Goal: Check status: Check status

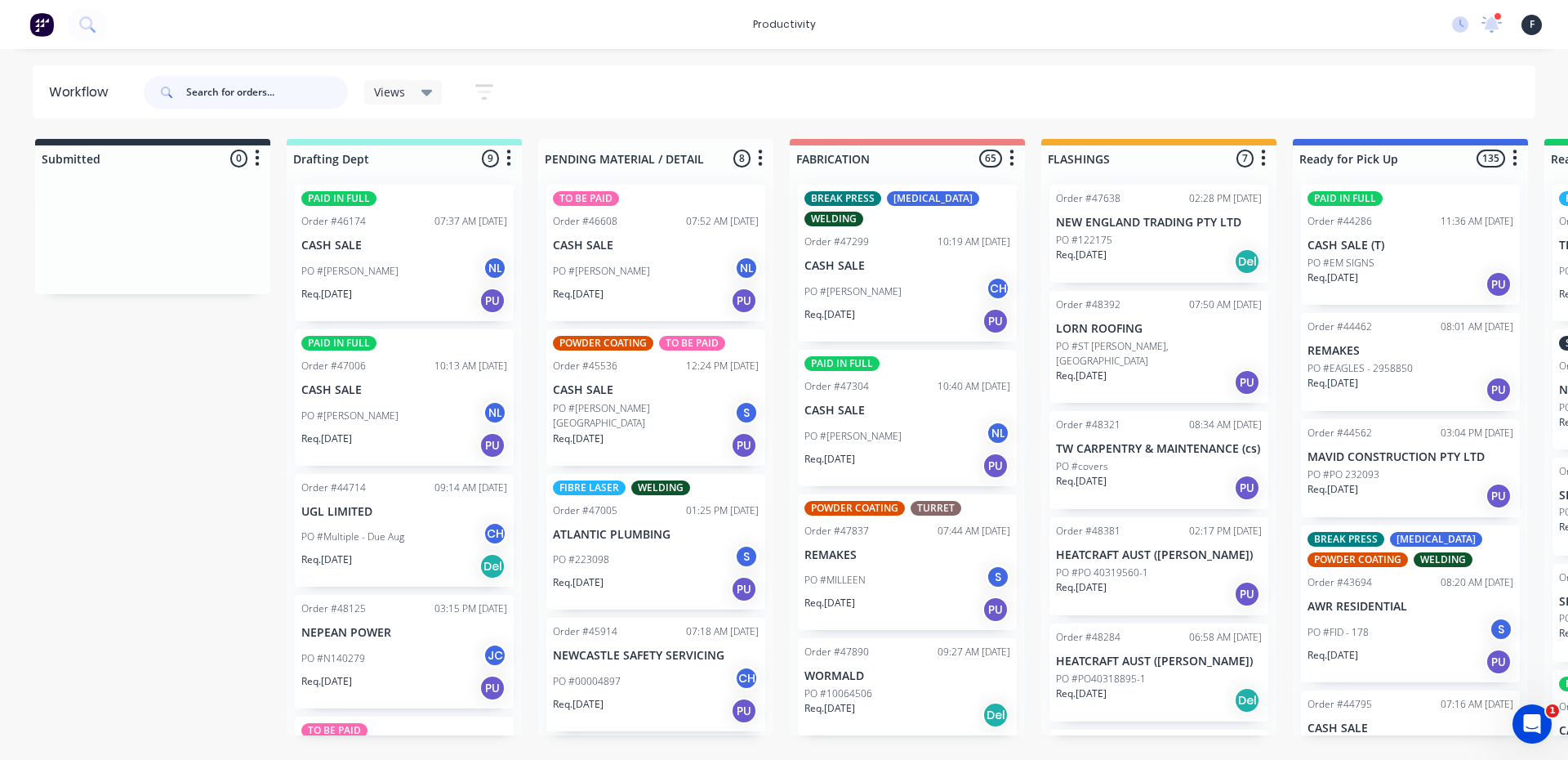
click at [274, 88] on input "text" at bounding box center [267, 92] width 162 height 33
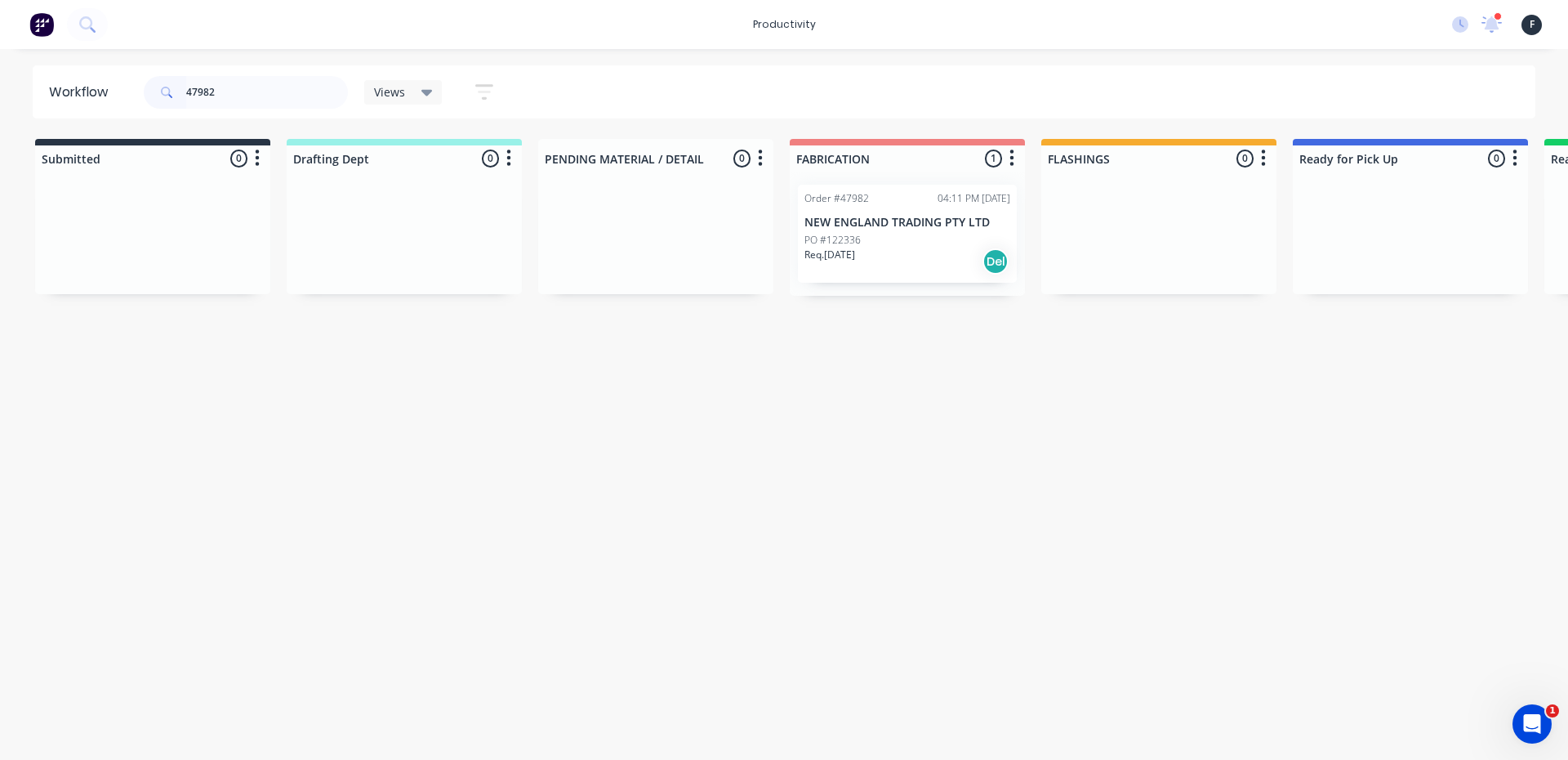
click at [917, 261] on div "Req. [DATE] Del" at bounding box center [907, 261] width 206 height 28
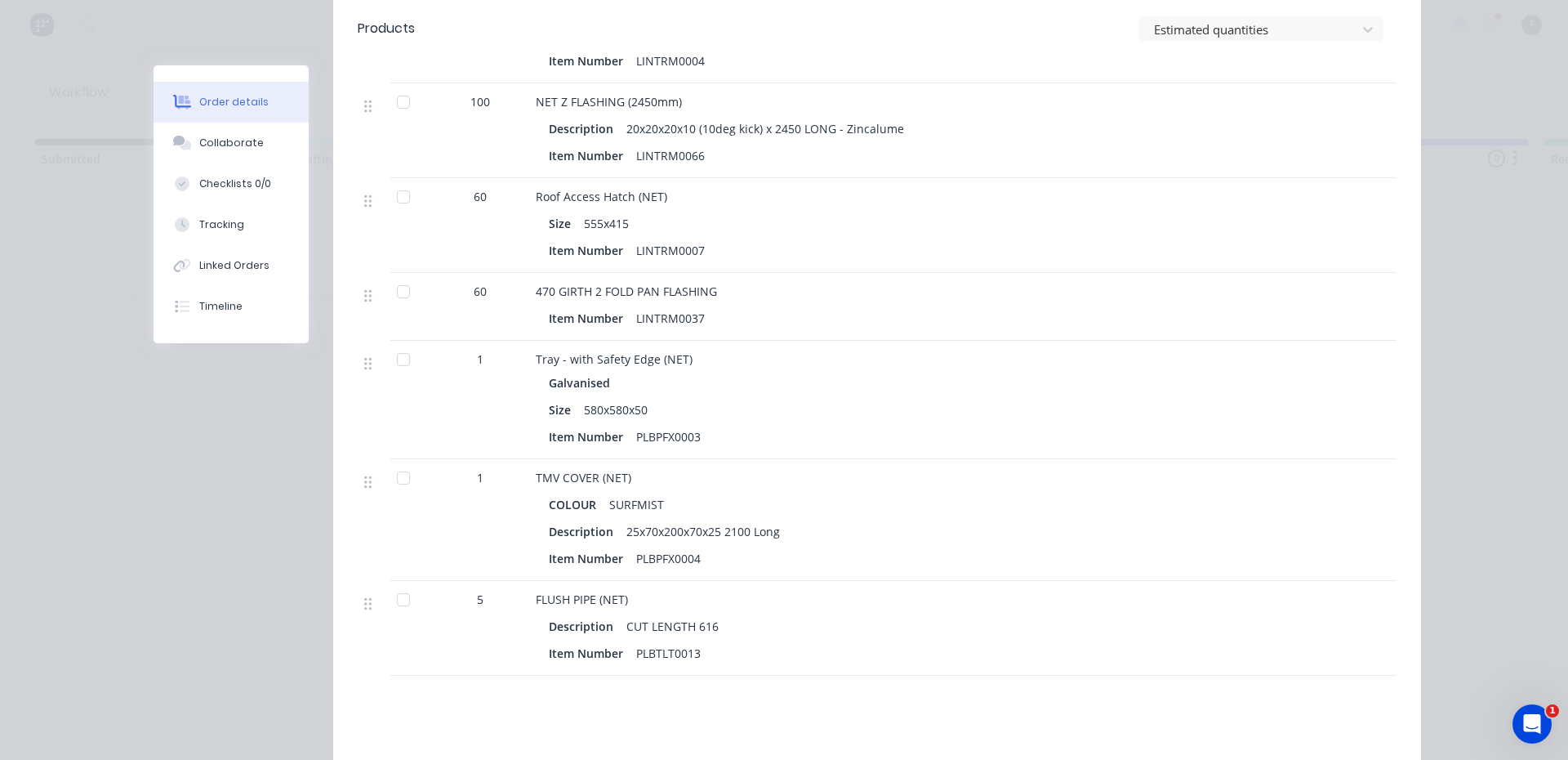
scroll to position [817, 0]
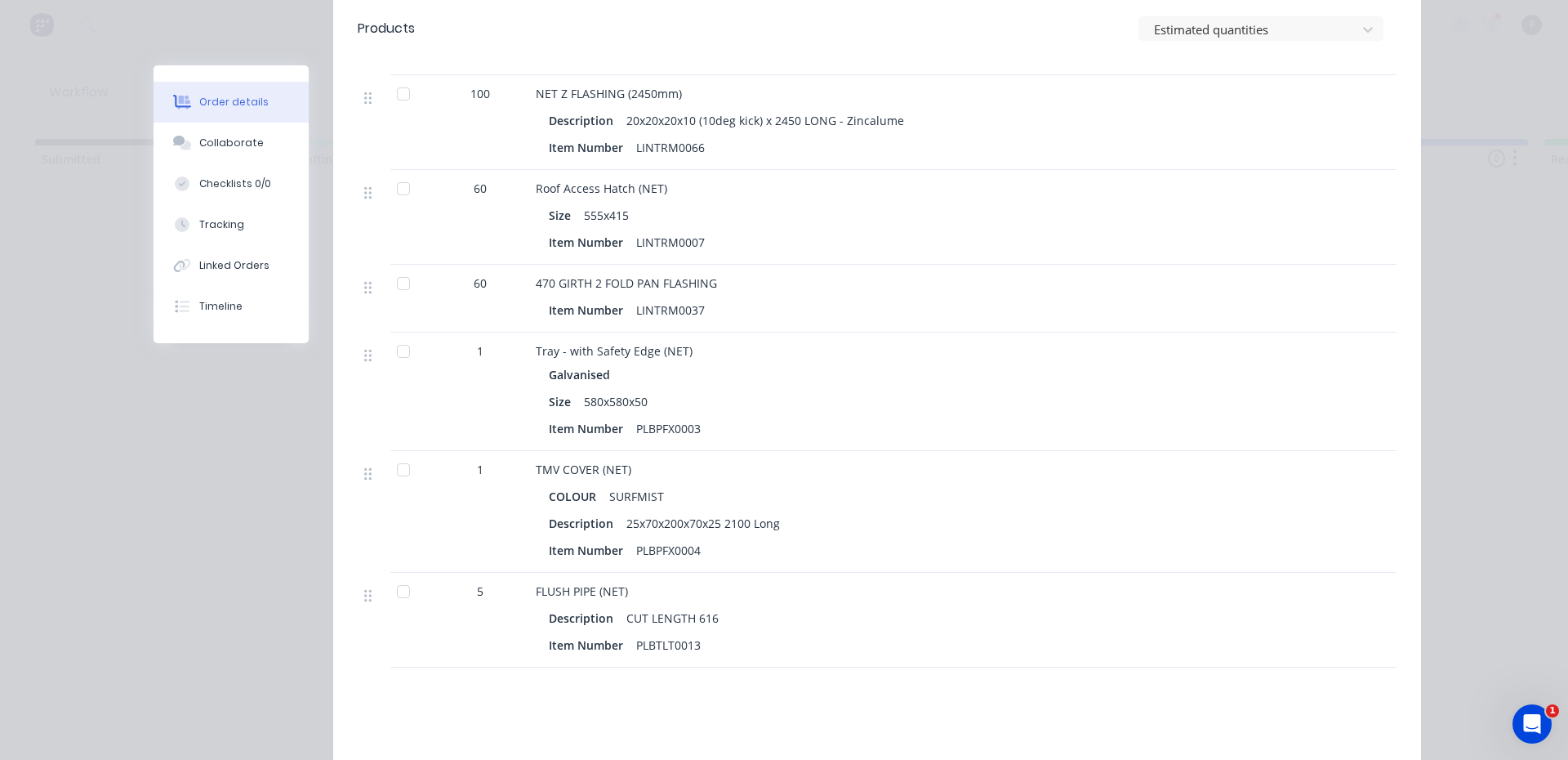
click at [395, 453] on div at bounding box center [403, 469] width 33 height 33
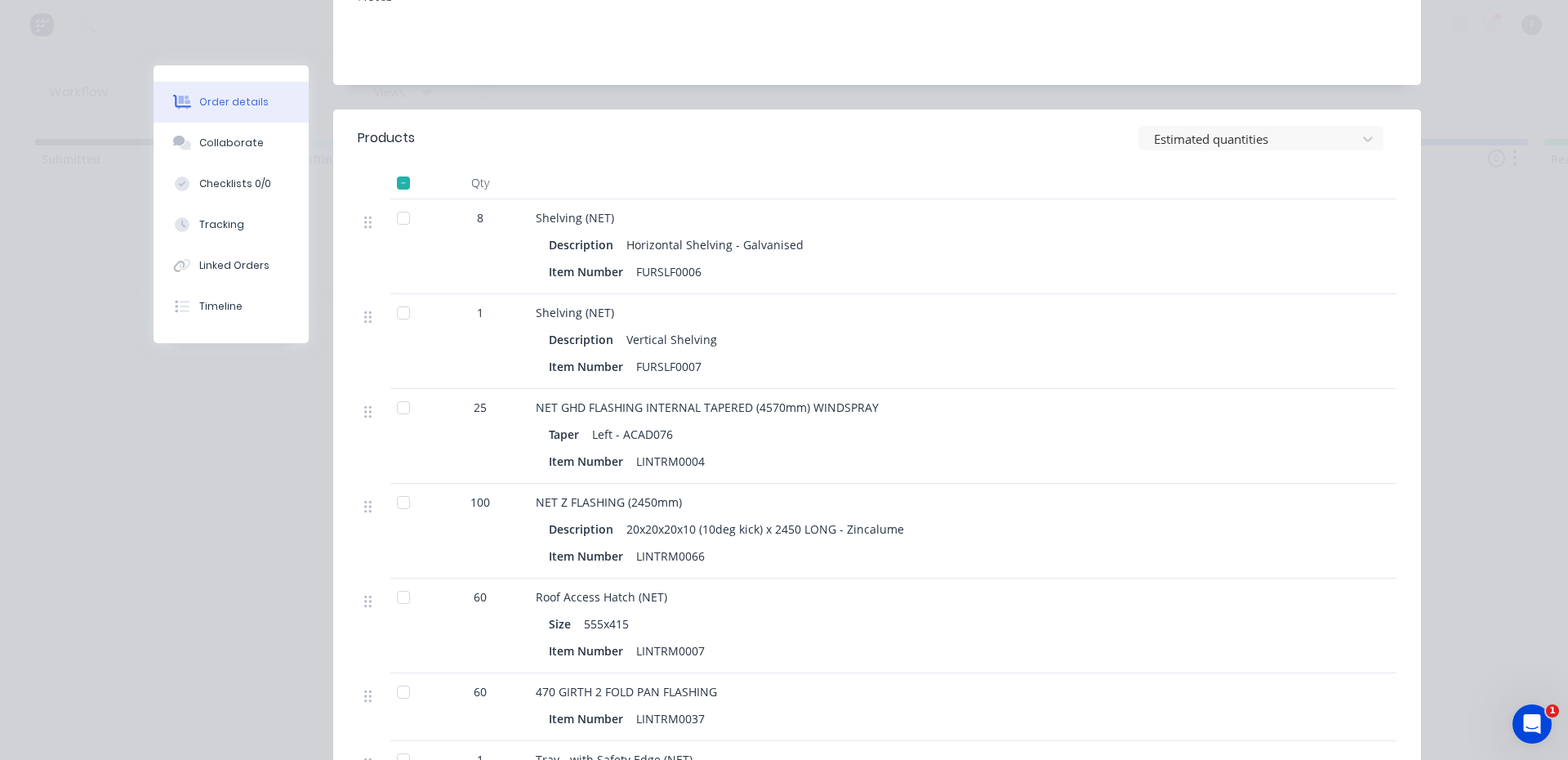
scroll to position [0, 0]
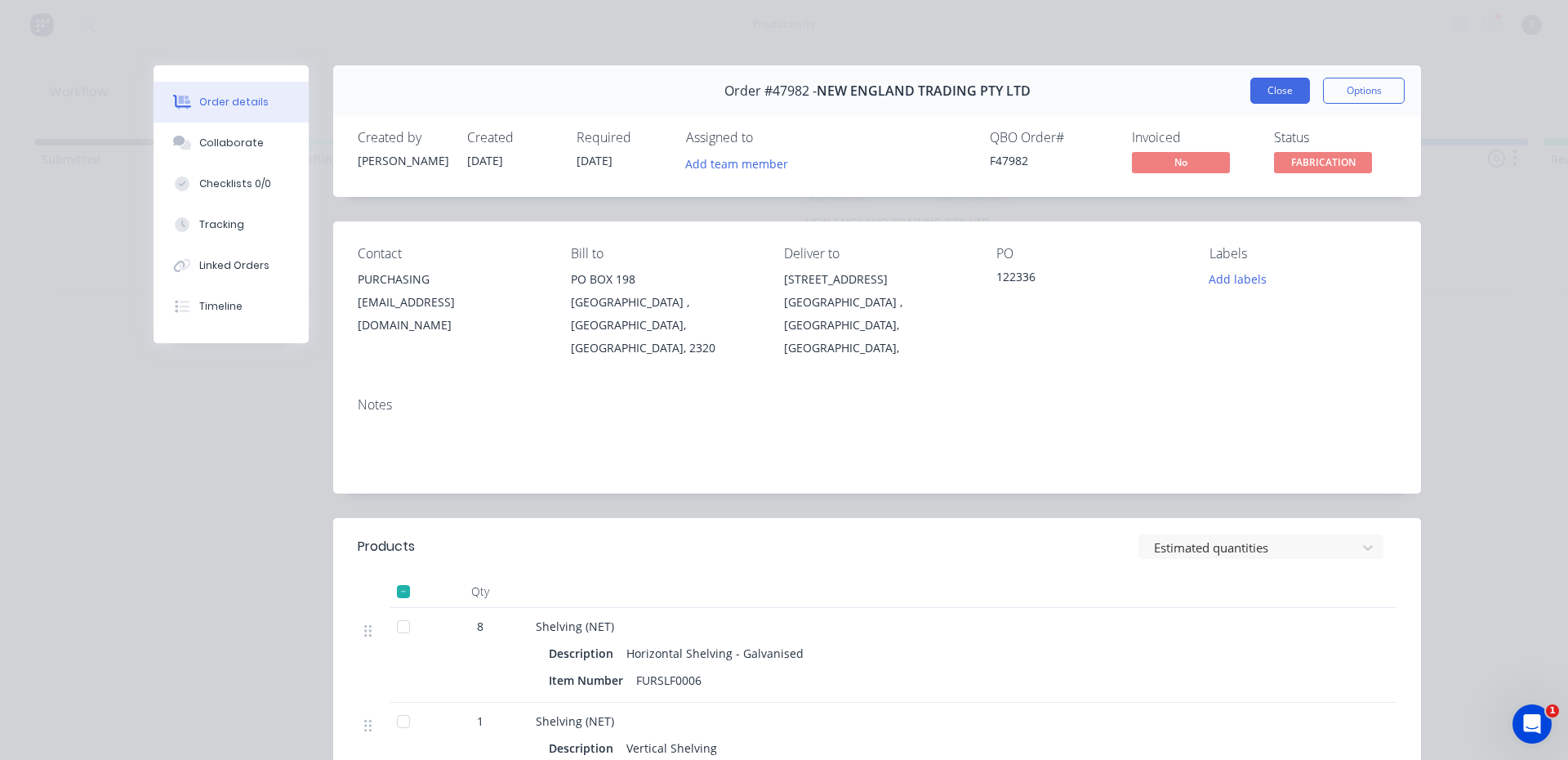
click at [1279, 99] on button "Close" at bounding box center [1280, 91] width 59 height 26
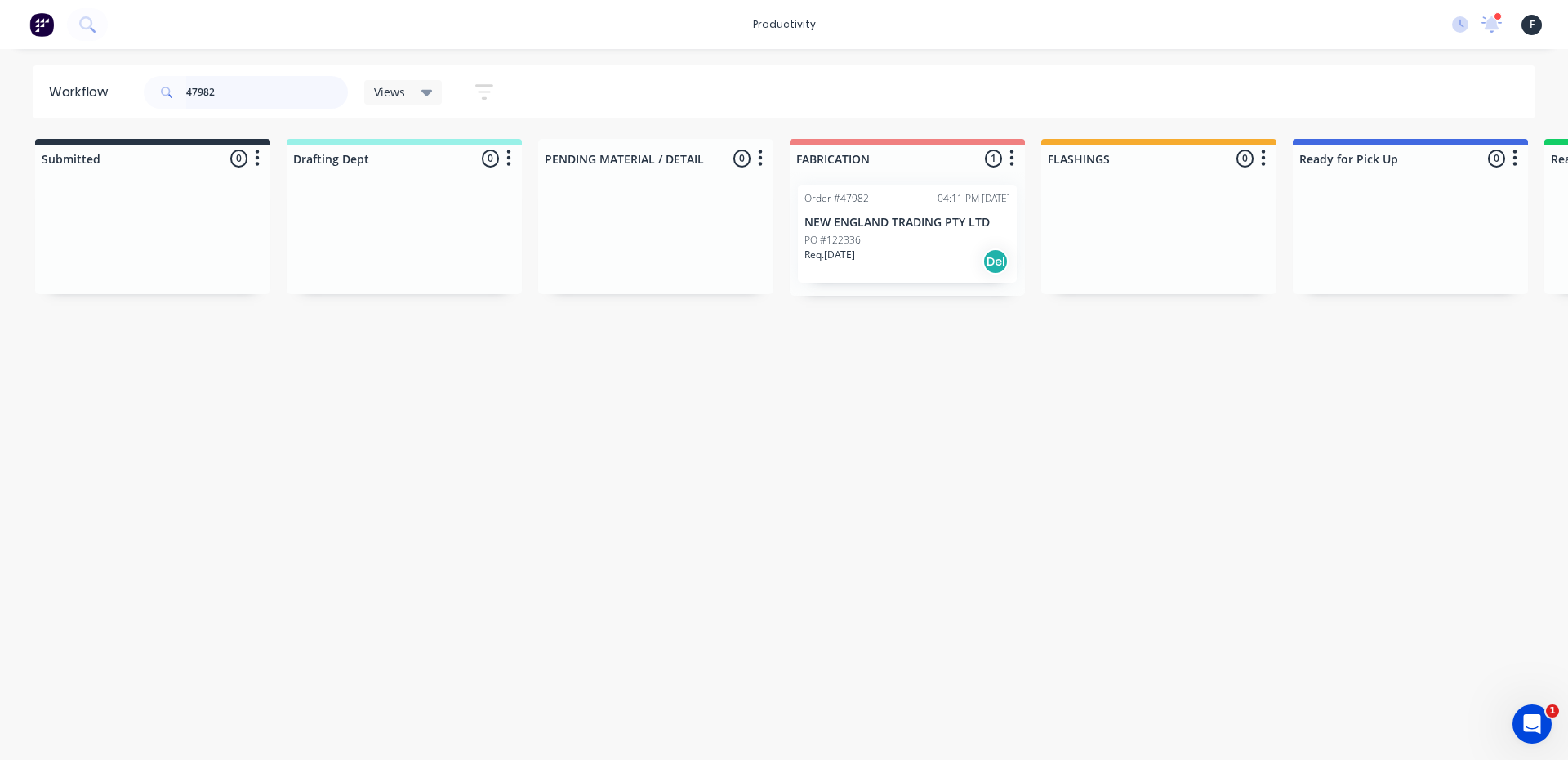
click at [307, 97] on input "47982" at bounding box center [267, 92] width 162 height 33
type input "47482"
click at [870, 236] on div "PO #122124" at bounding box center [907, 240] width 206 height 14
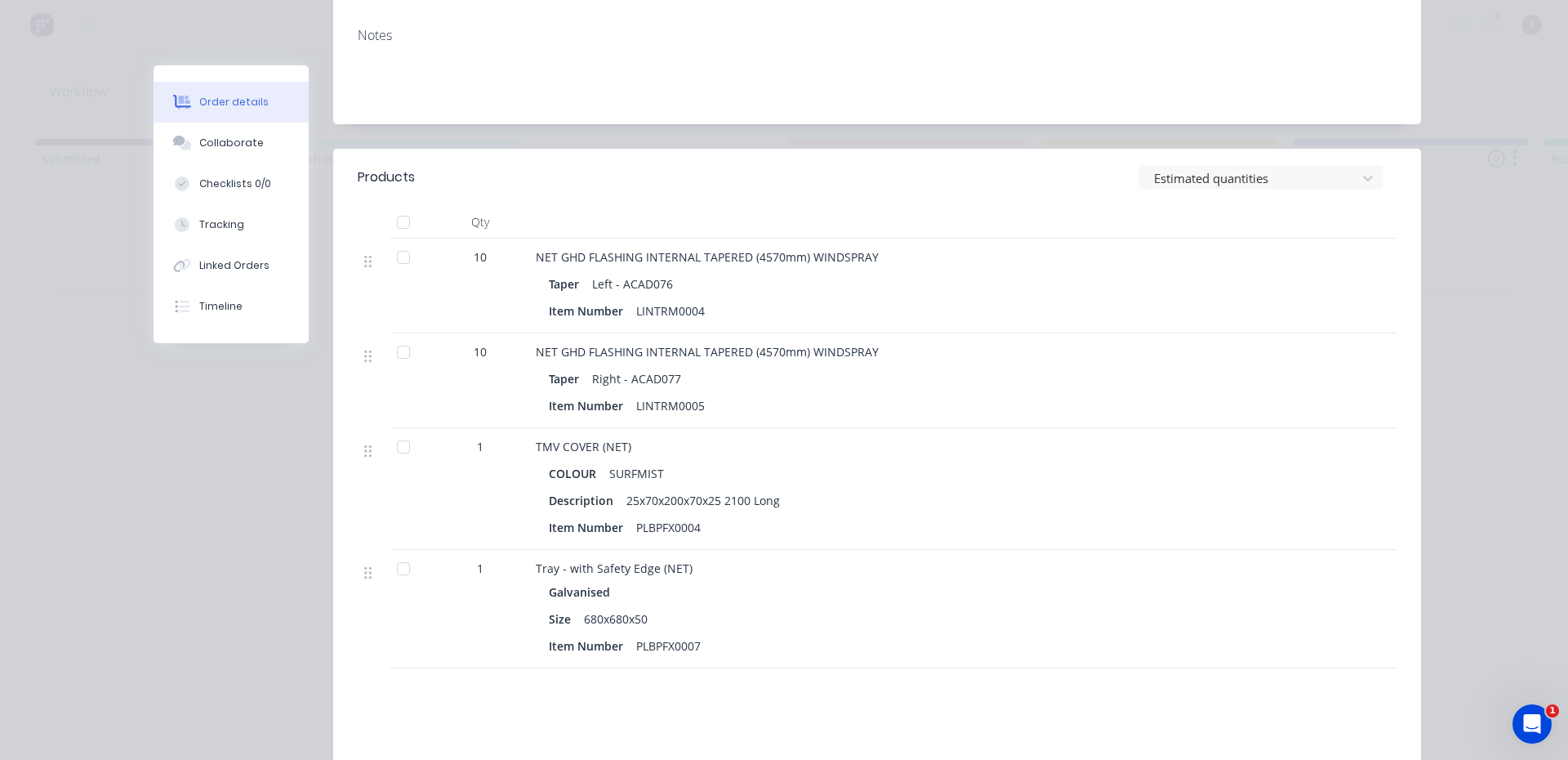
scroll to position [408, 0]
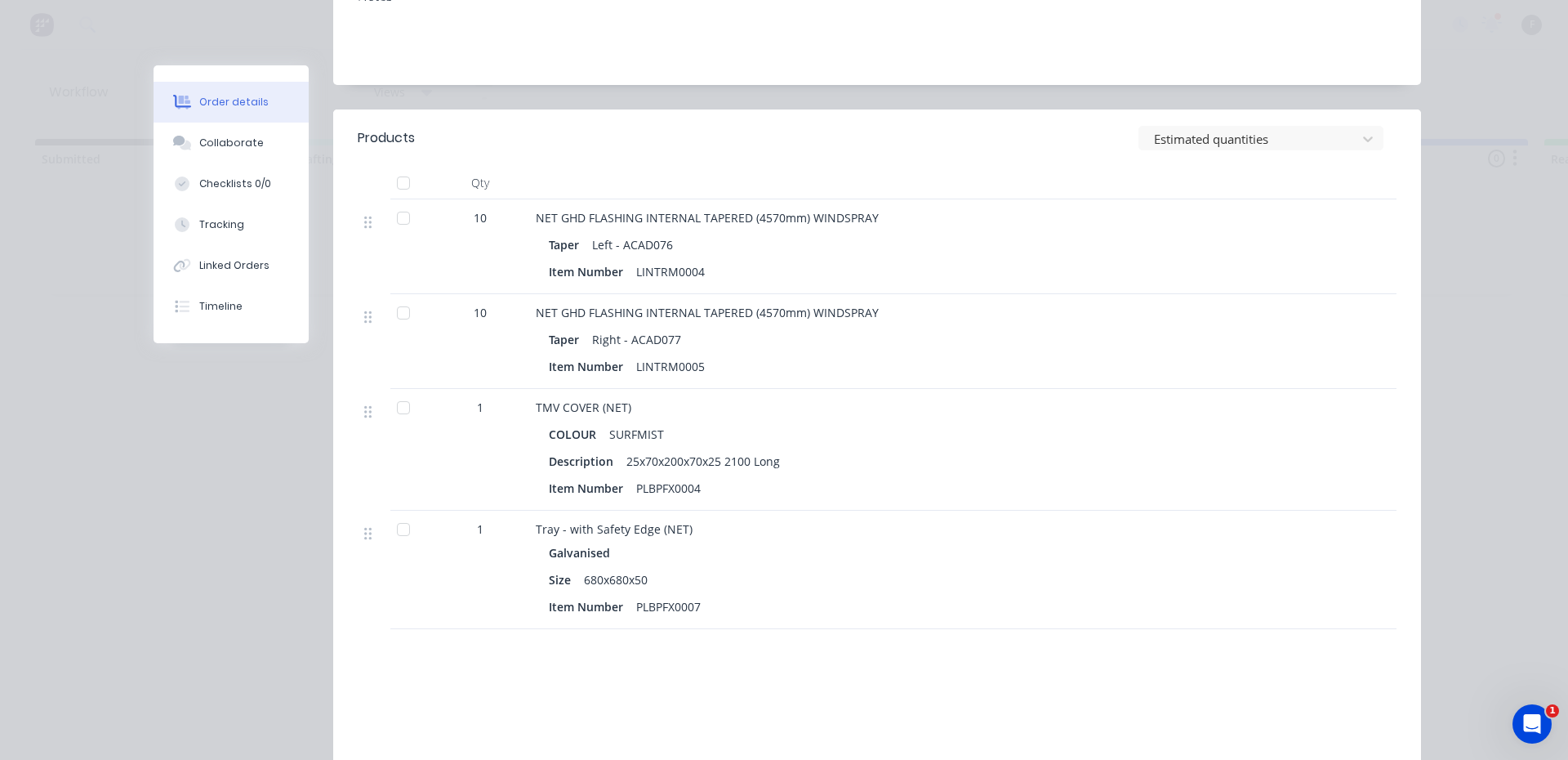
click at [398, 391] on div at bounding box center [403, 408] width 33 height 33
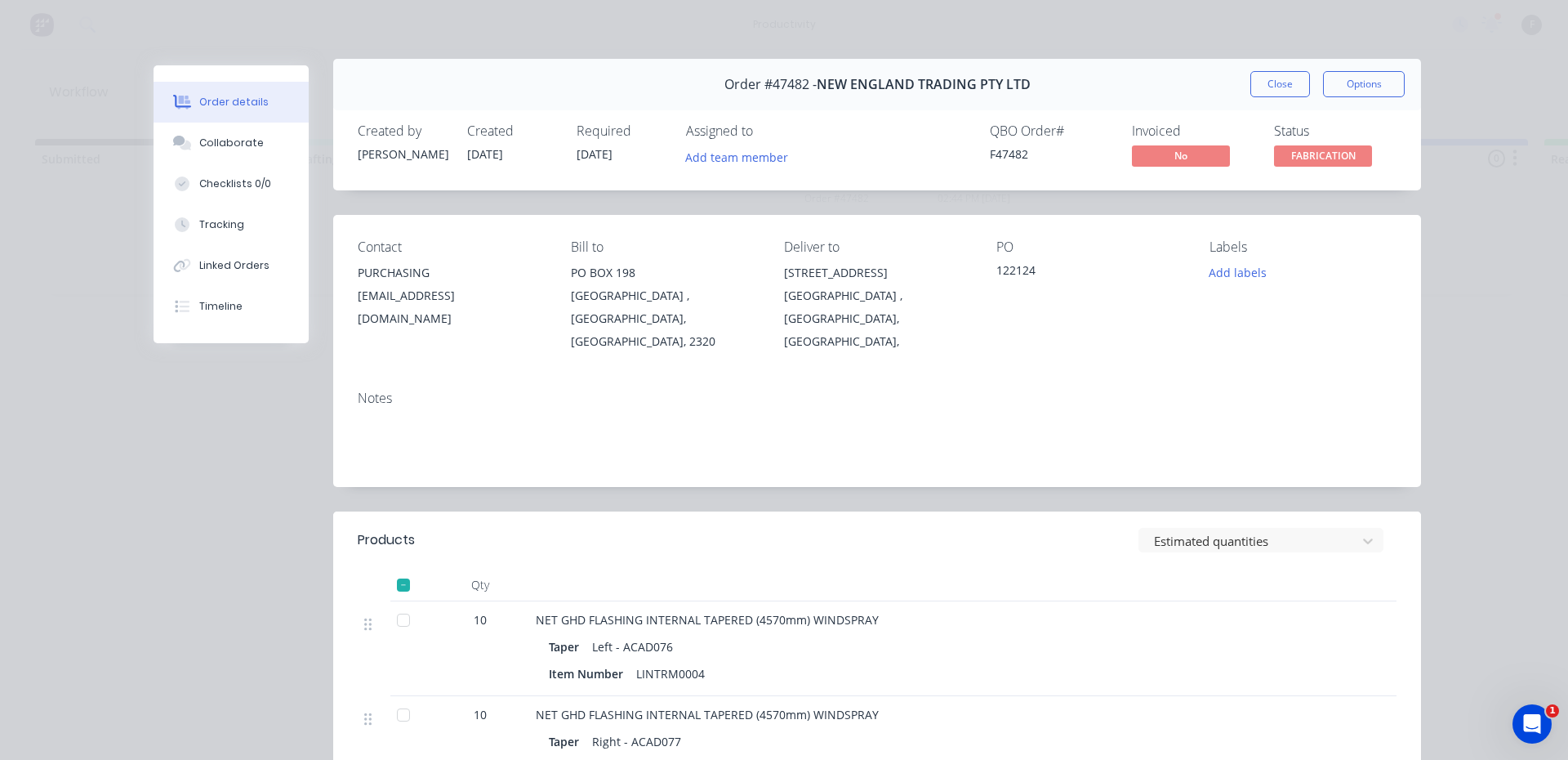
scroll to position [0, 0]
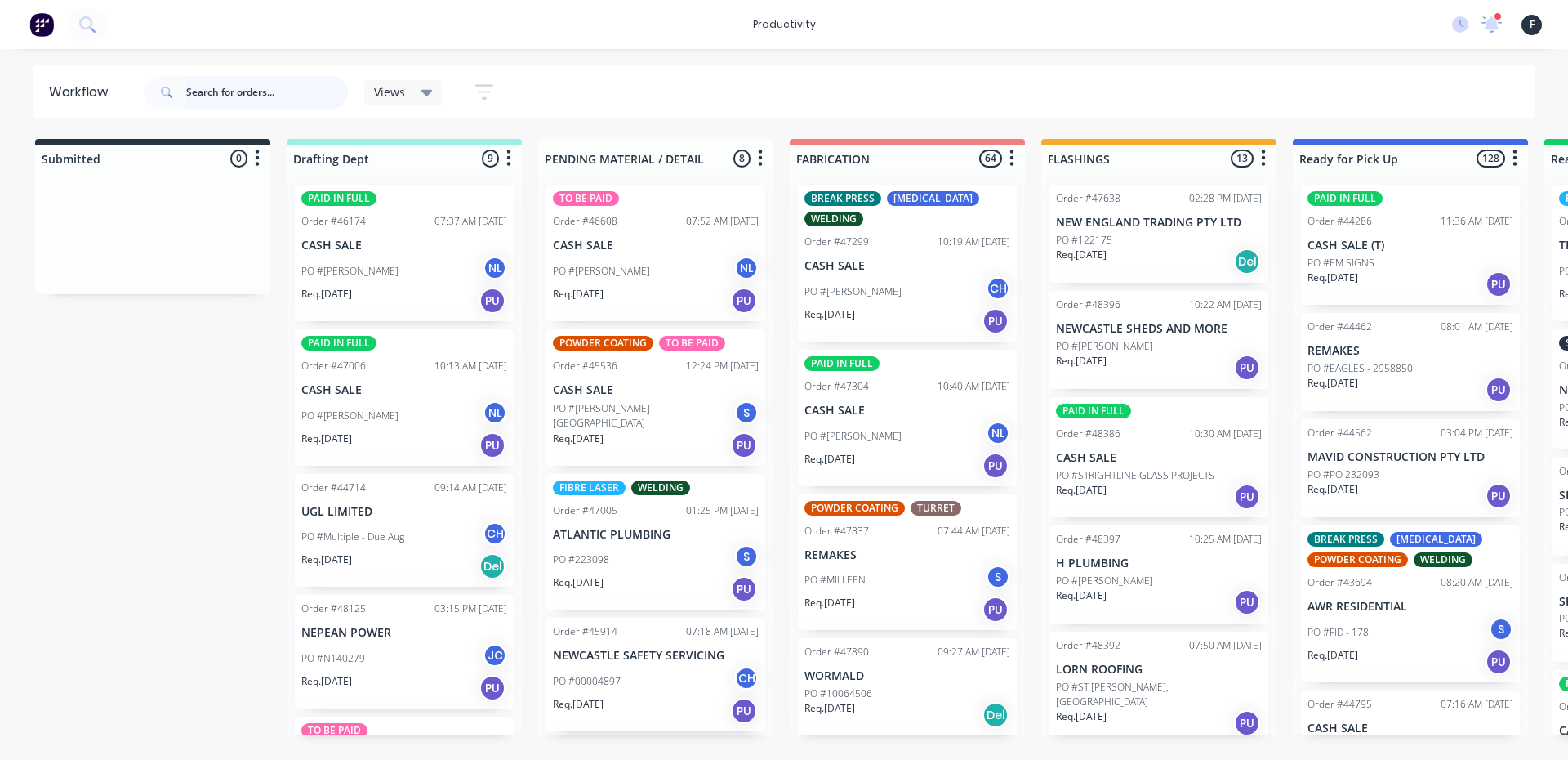
click at [194, 89] on input "text" at bounding box center [267, 92] width 162 height 33
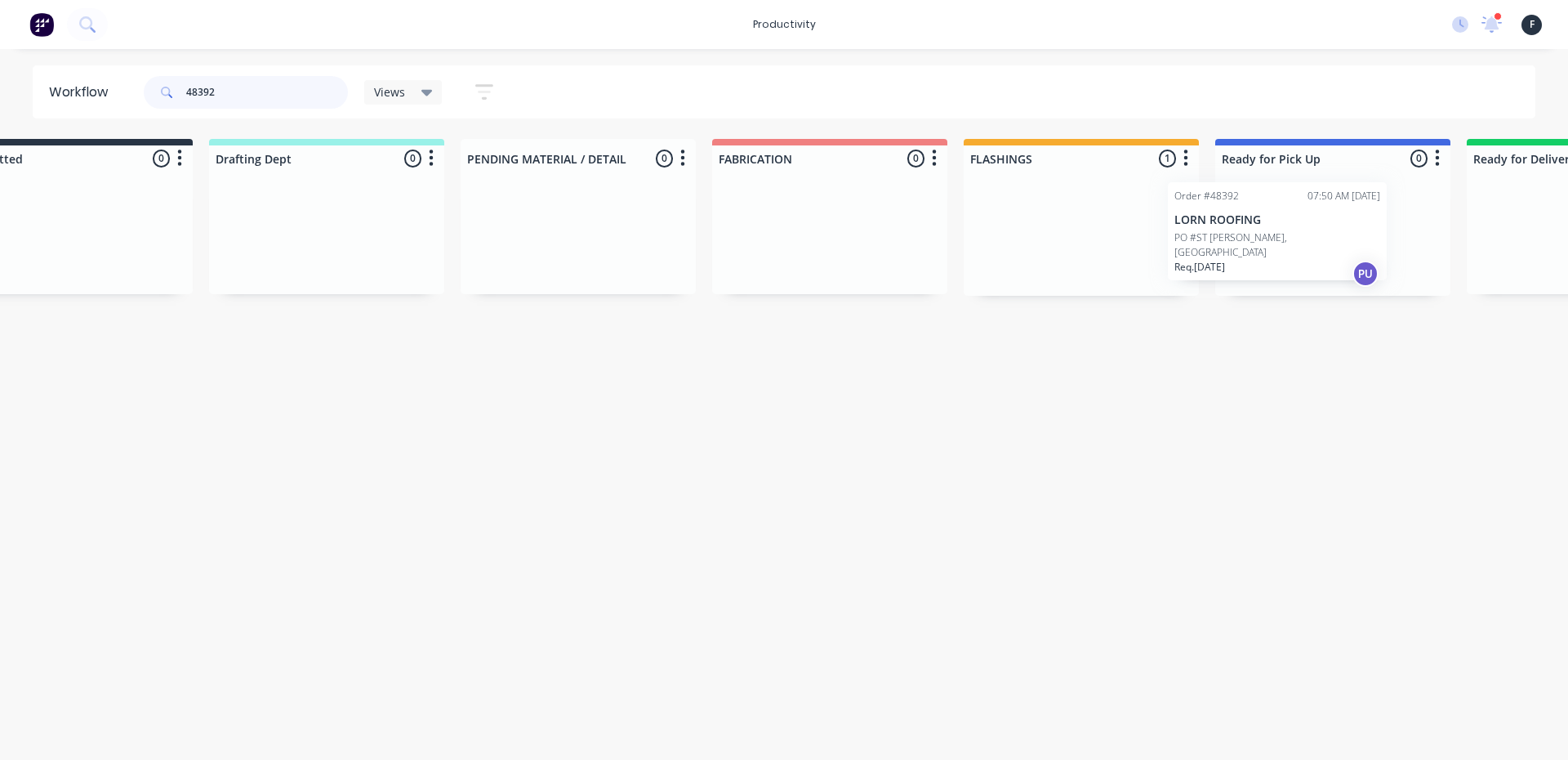
scroll to position [0, 95]
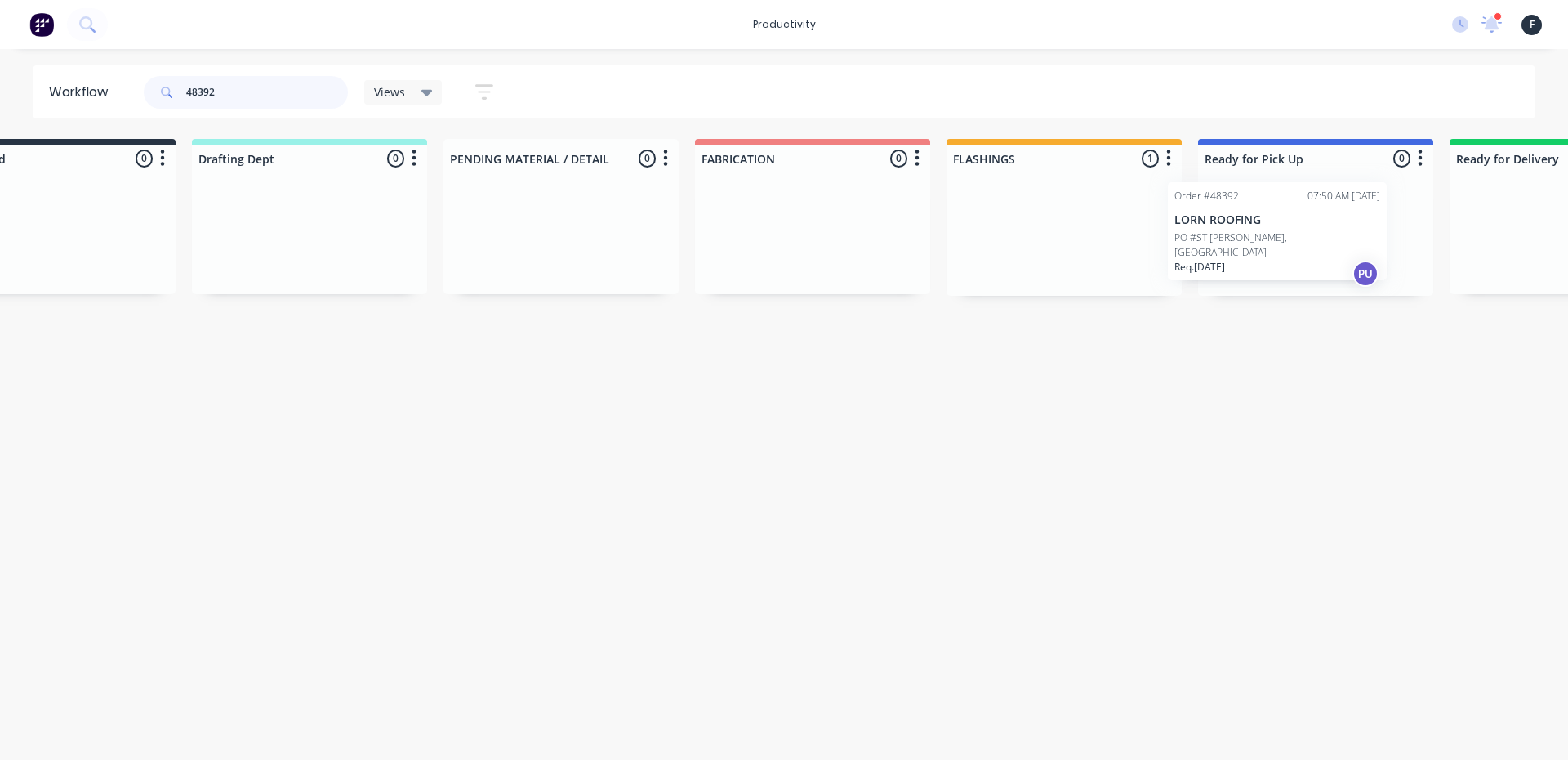
drag, startPoint x: 1135, startPoint y: 263, endPoint x: 1260, endPoint y: 261, distance: 125.0
click at [1260, 261] on div "Submitted 0 Sort By Created date Required date Order number Customer name Most …" at bounding box center [1255, 217] width 2723 height 157
type input "48392"
click at [1271, 252] on div at bounding box center [1316, 233] width 235 height 125
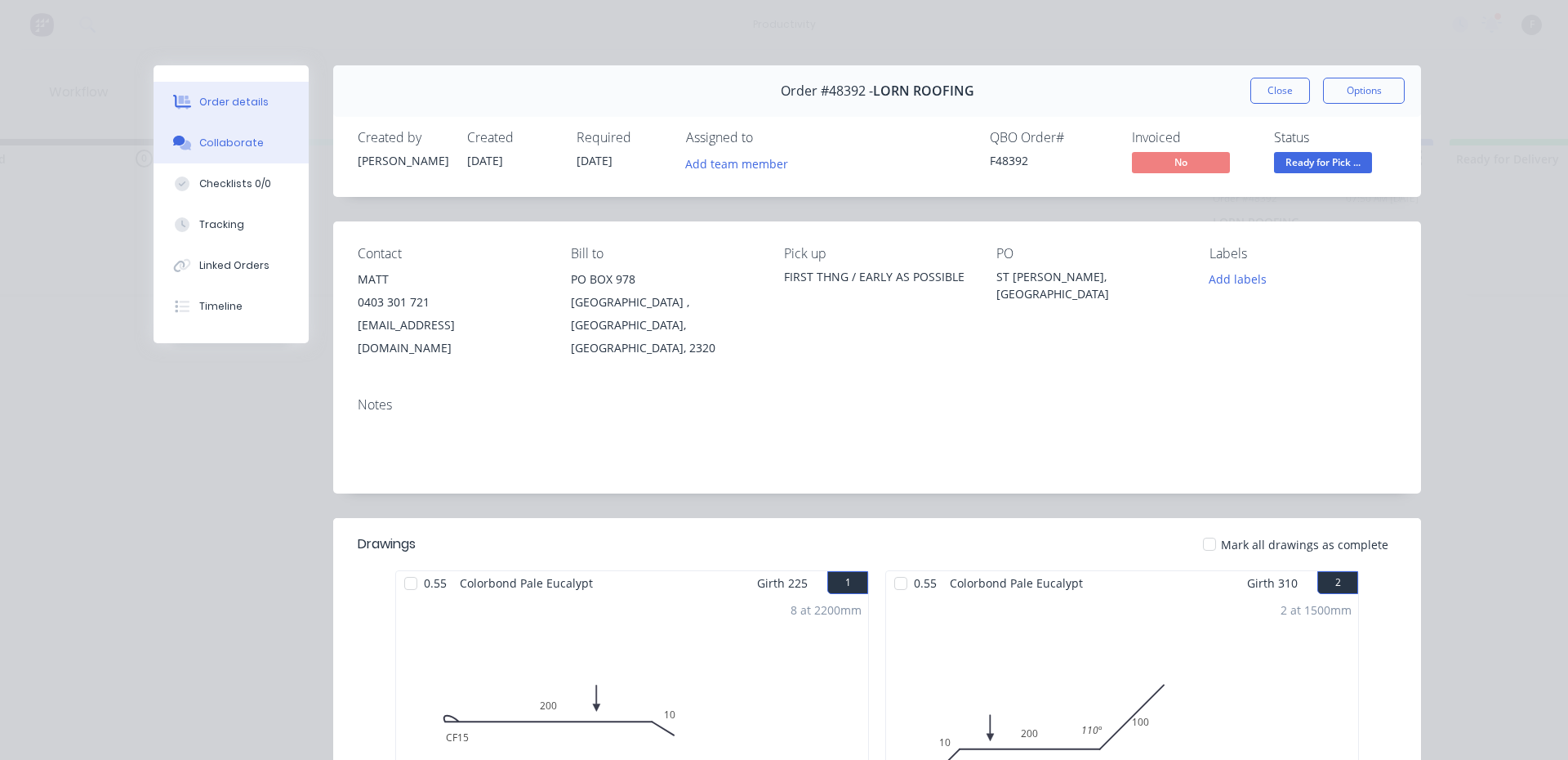
click at [182, 157] on button "Collaborate" at bounding box center [230, 143] width 155 height 41
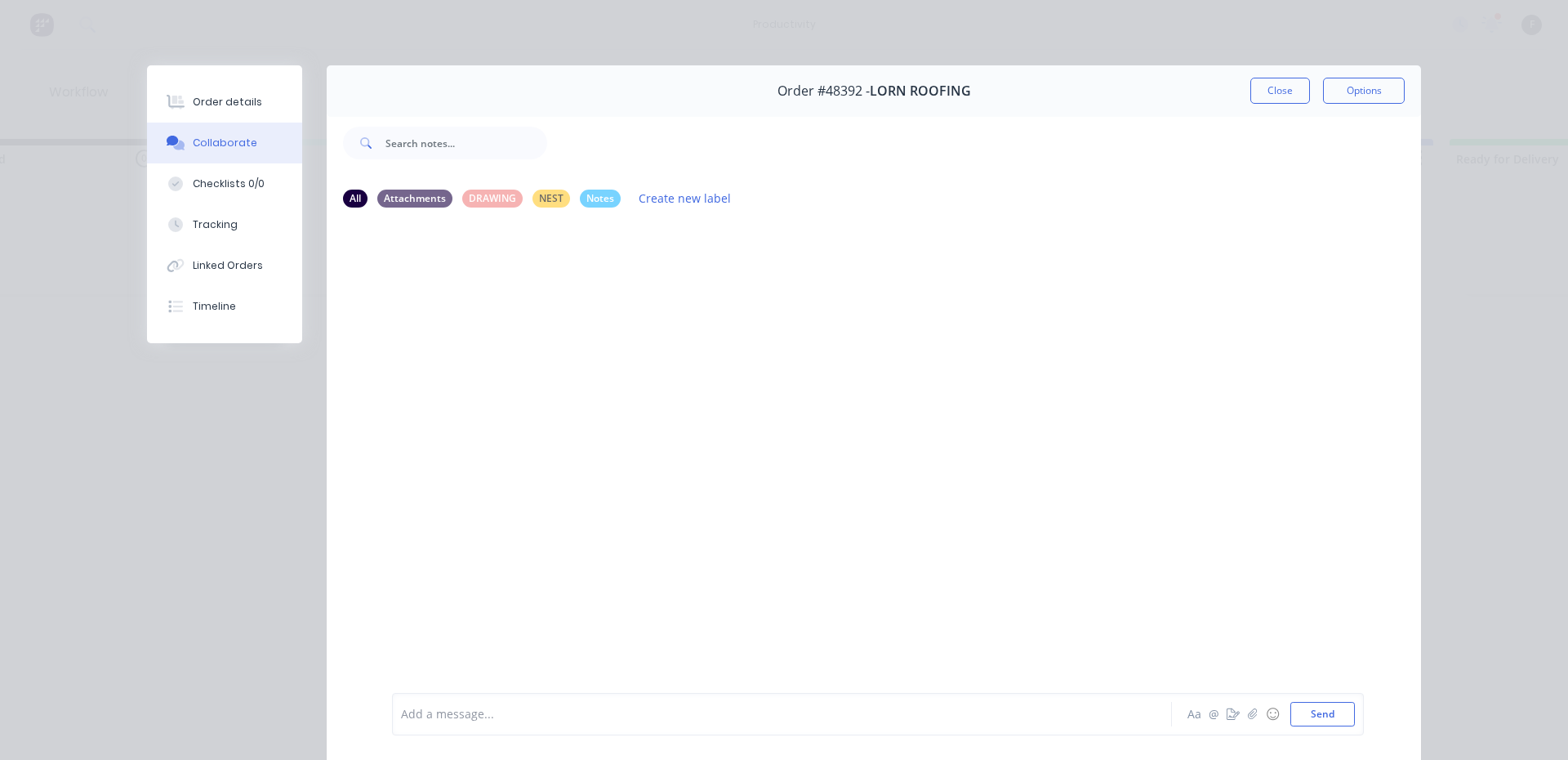
click at [490, 714] on div at bounding box center [759, 714] width 715 height 17
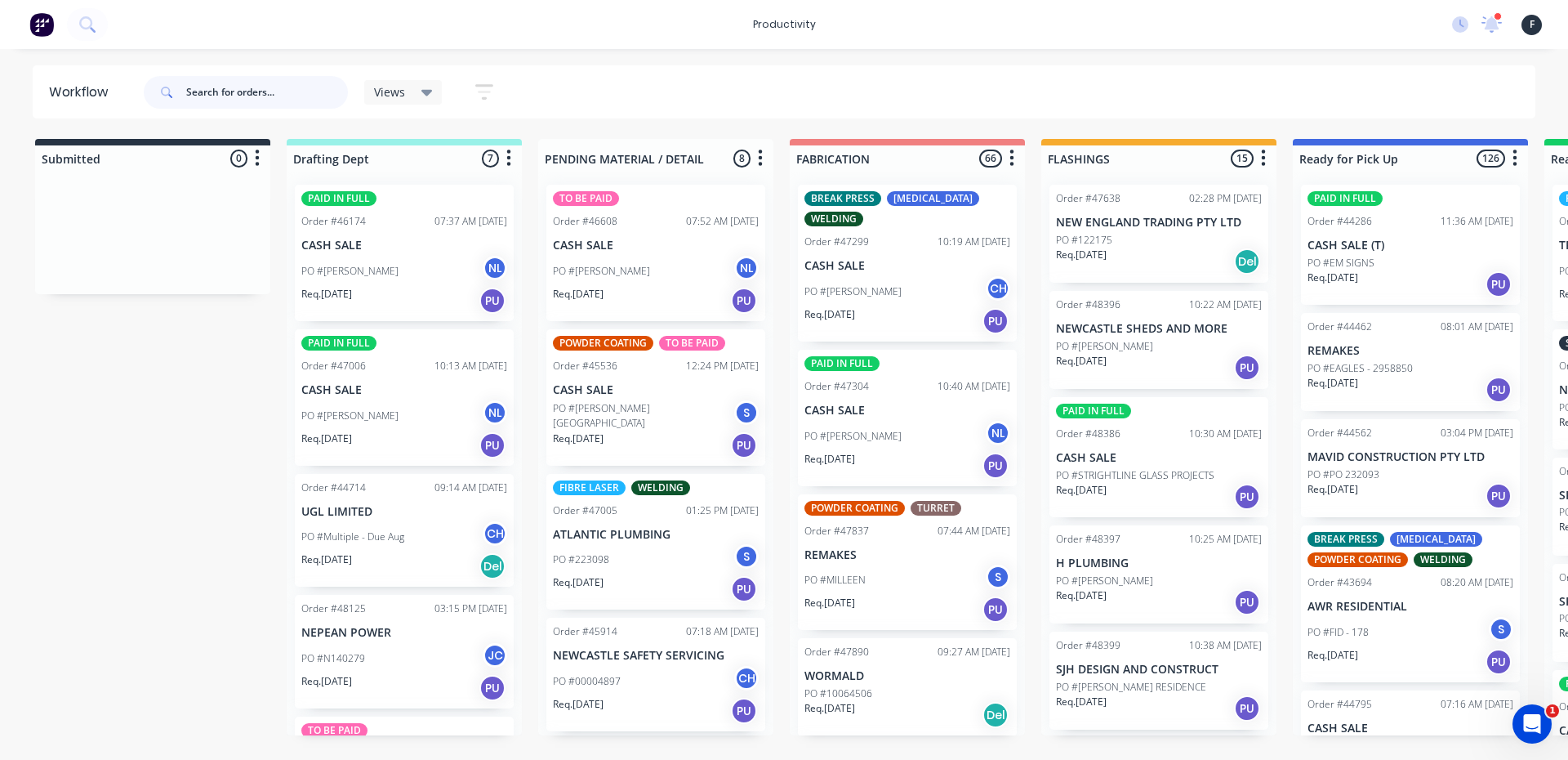
click at [192, 82] on input "text" at bounding box center [267, 92] width 162 height 33
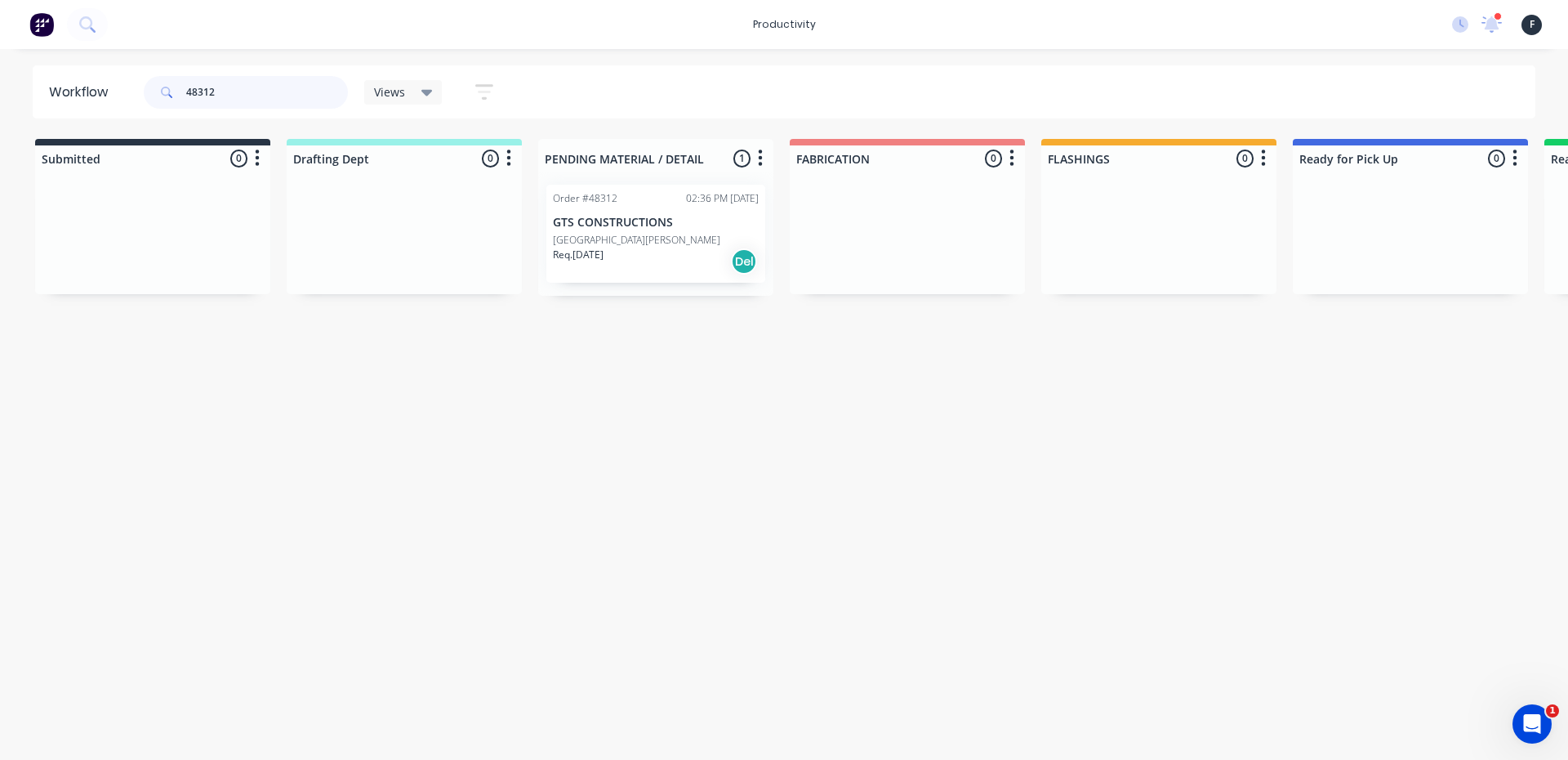
type input "48312"
click at [678, 269] on div "Req. 15/10/25 Del" at bounding box center [656, 261] width 206 height 28
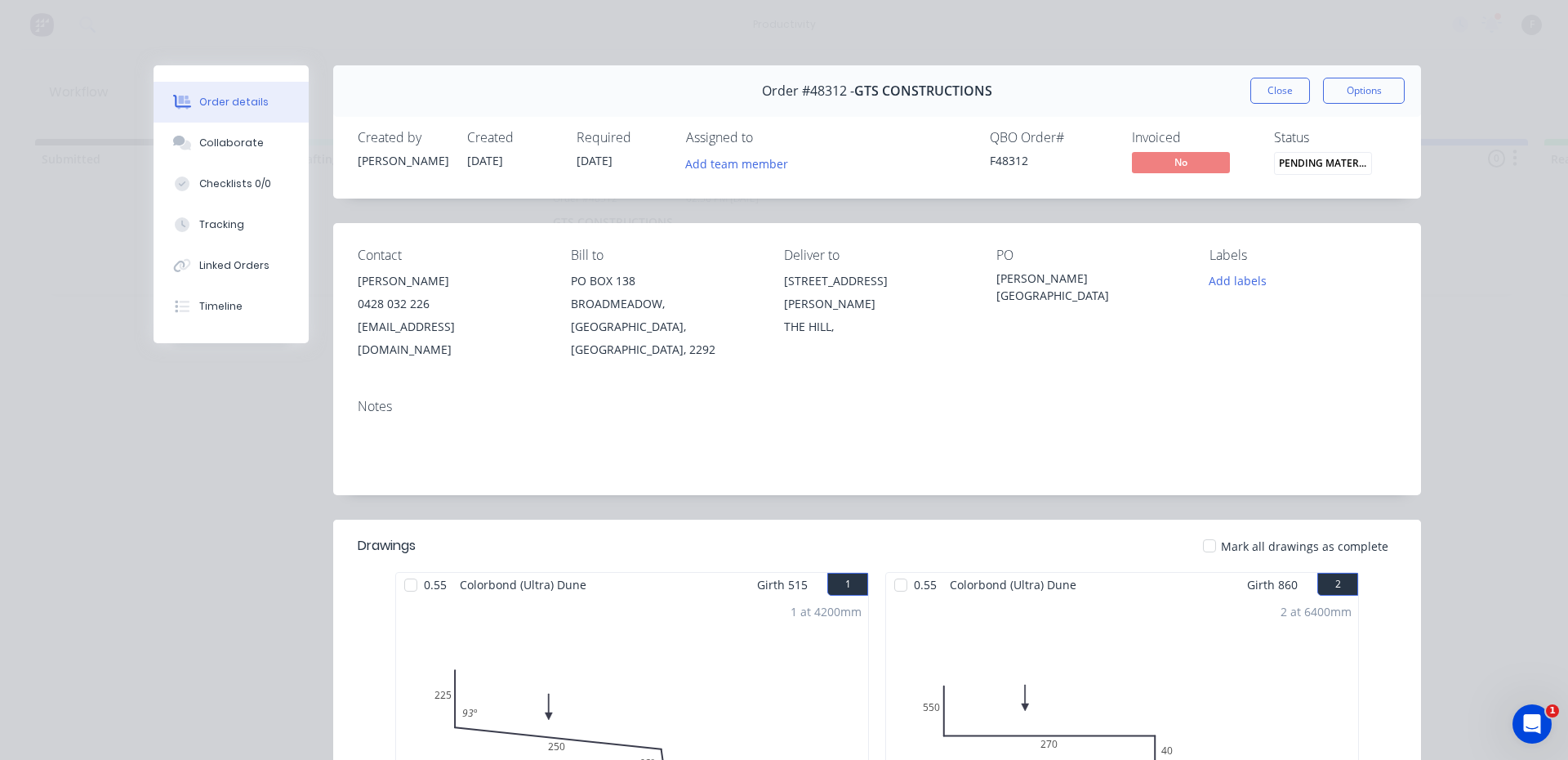
click at [418, 569] on div at bounding box center [411, 585] width 33 height 33
click at [908, 569] on div at bounding box center [900, 585] width 33 height 33
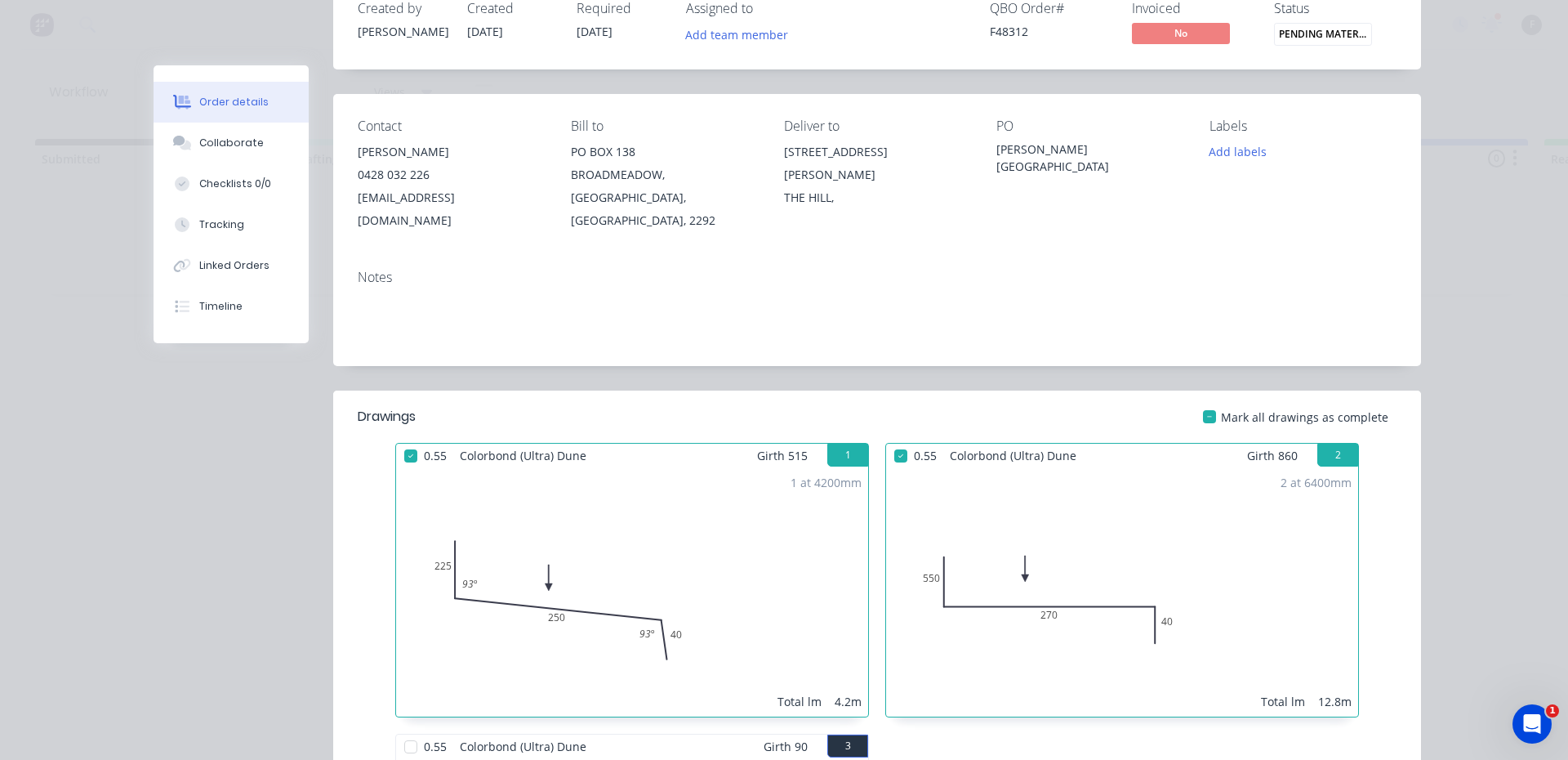
scroll to position [327, 0]
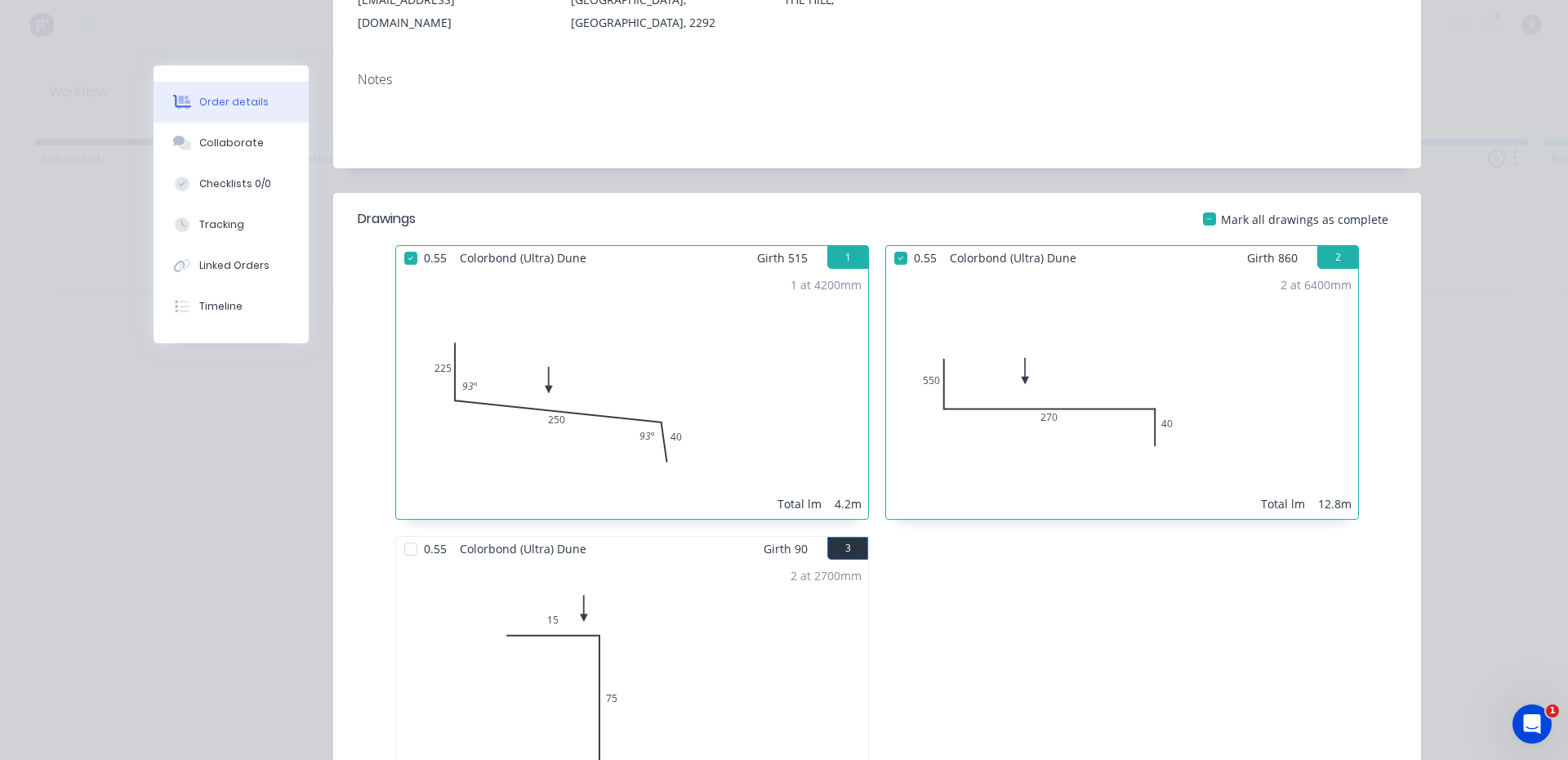
click at [400, 533] on div at bounding box center [411, 549] width 33 height 33
click at [211, 153] on button "Collaborate" at bounding box center [230, 143] width 155 height 41
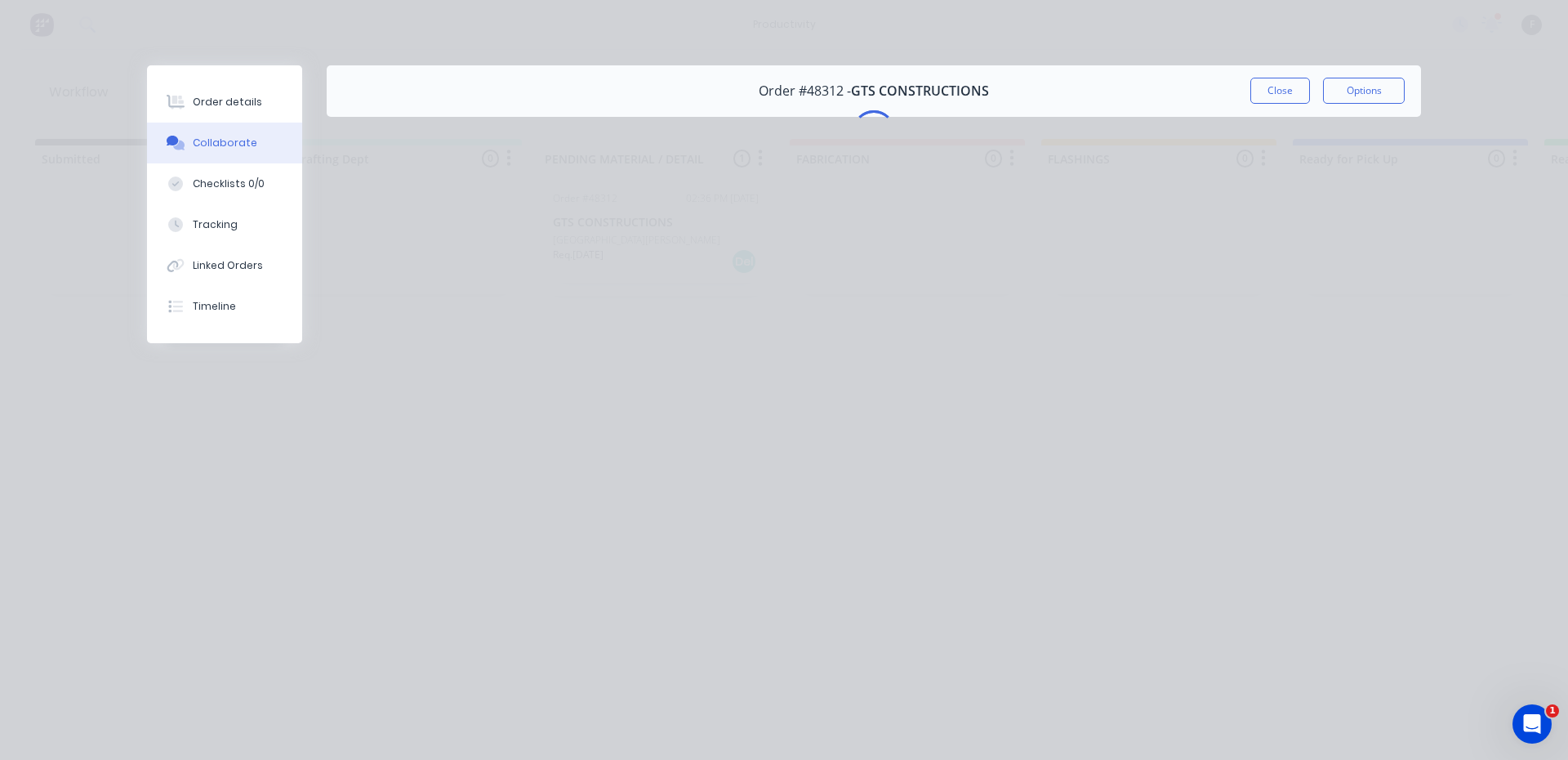
scroll to position [0, 0]
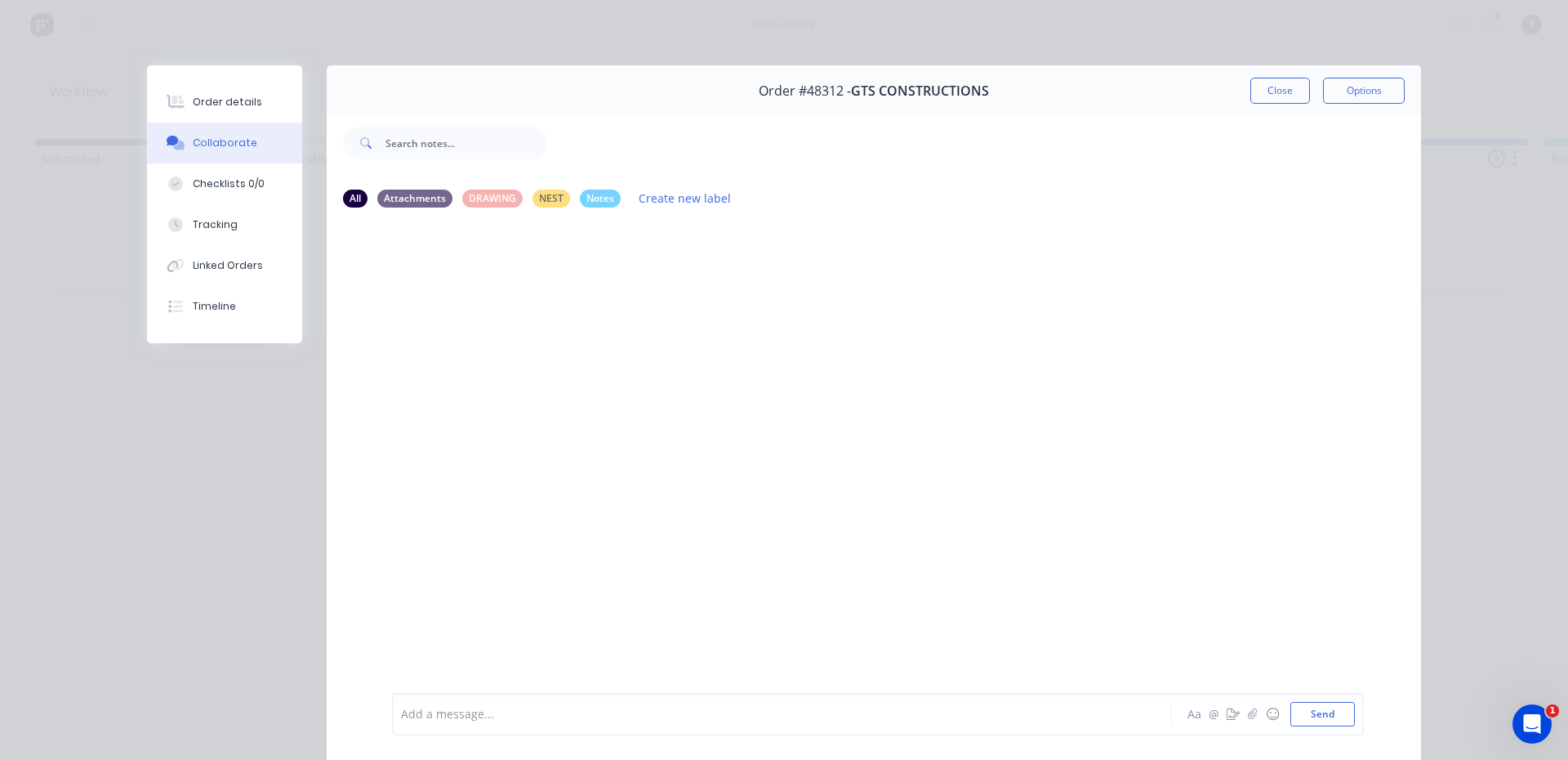
click at [518, 706] on div at bounding box center [759, 714] width 715 height 17
click at [1261, 94] on button "Close" at bounding box center [1280, 91] width 59 height 26
